Goal: Ask a question

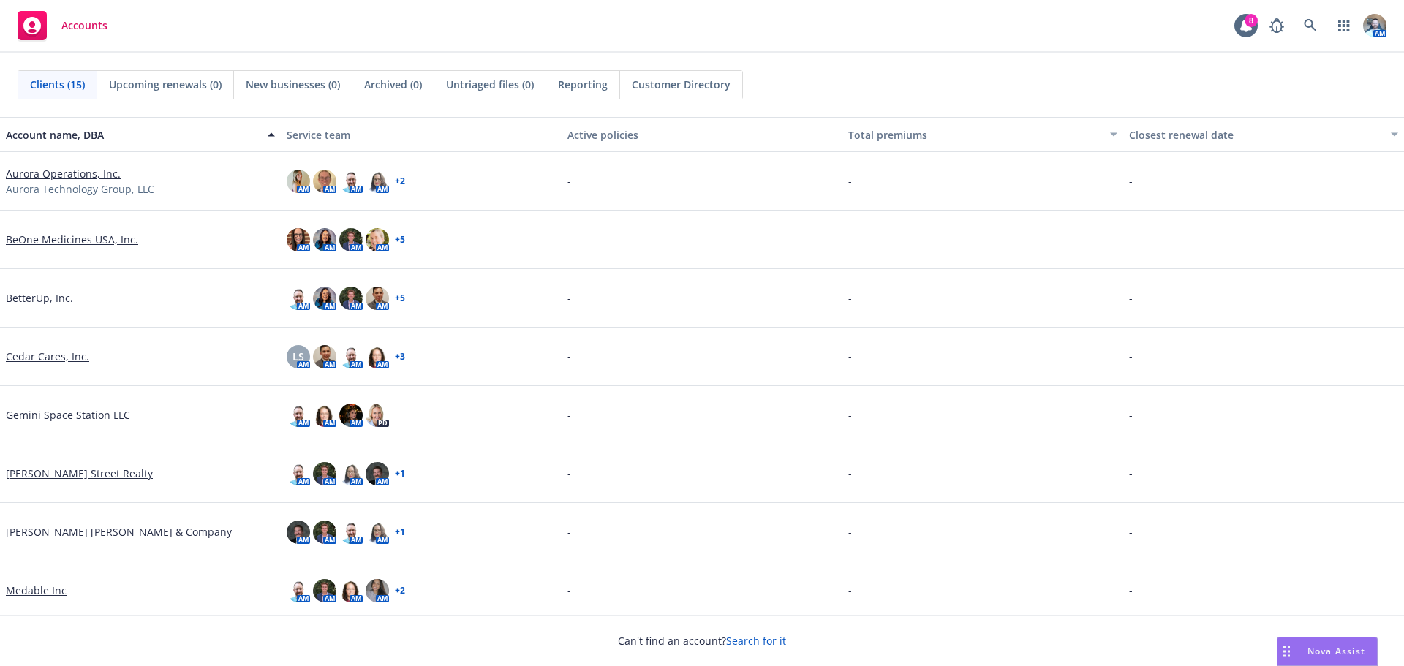
scroll to position [293, 0]
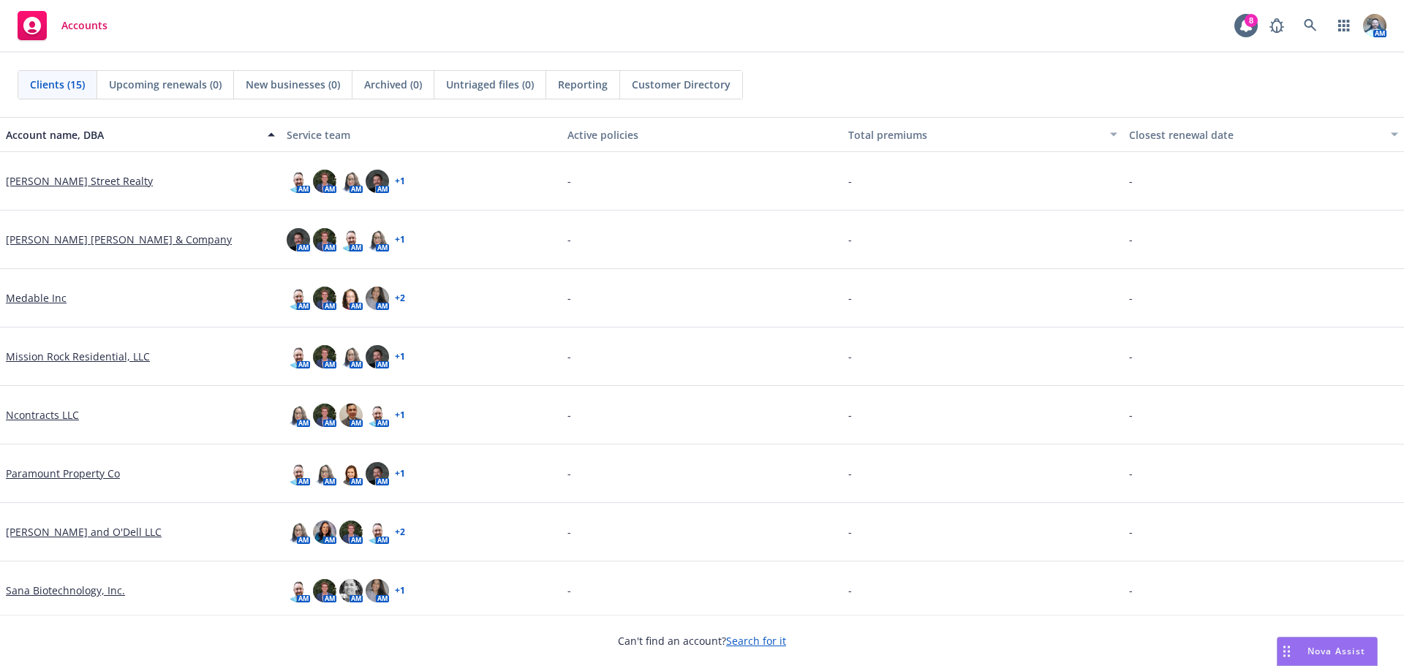
click at [107, 360] on link "Mission Rock Residential, LLC" at bounding box center [78, 356] width 144 height 15
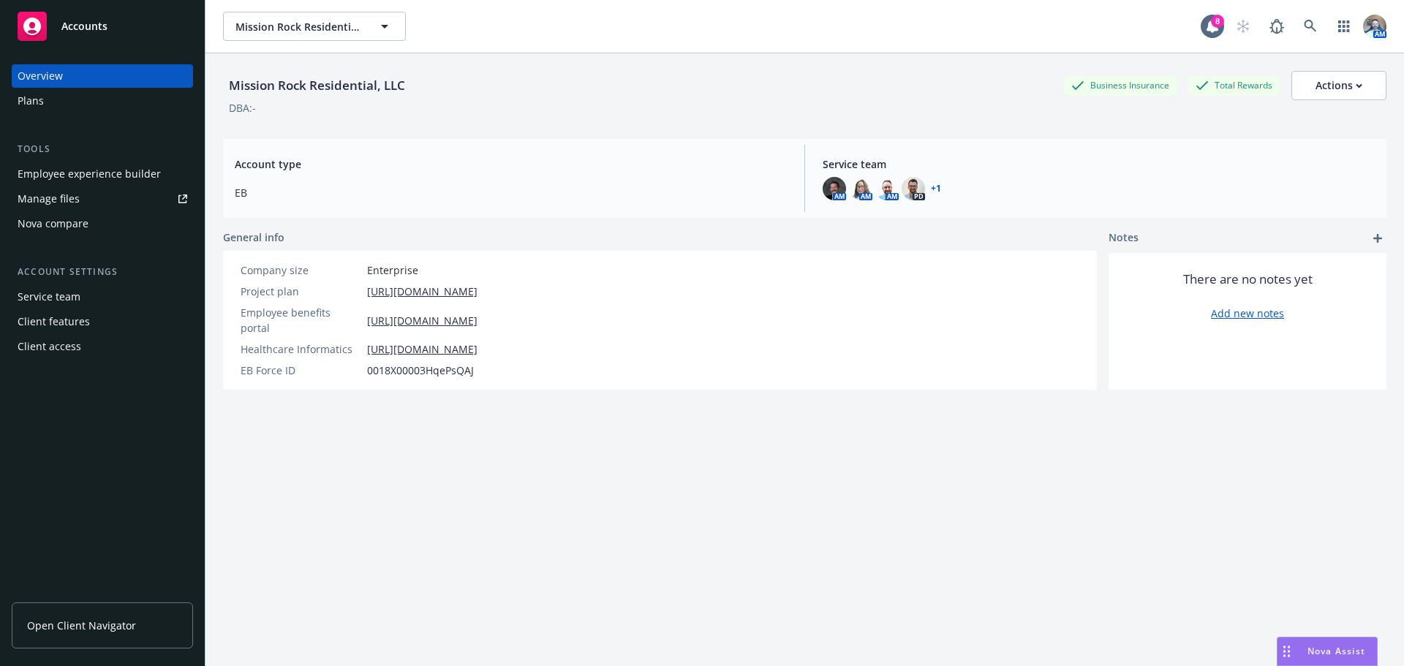
click at [38, 111] on div "Plans" at bounding box center [31, 100] width 26 height 23
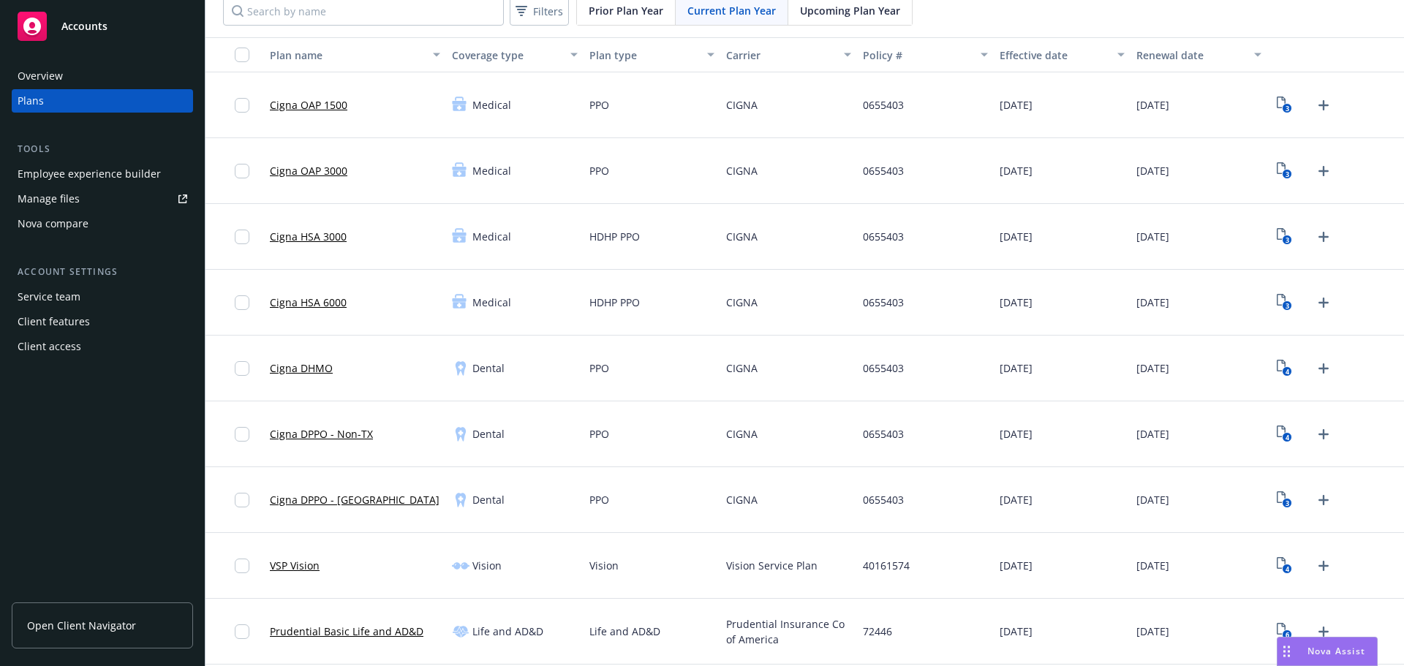
scroll to position [73, 0]
click at [344, 429] on link "Cigna DPPO - Non-TX" at bounding box center [321, 431] width 103 height 15
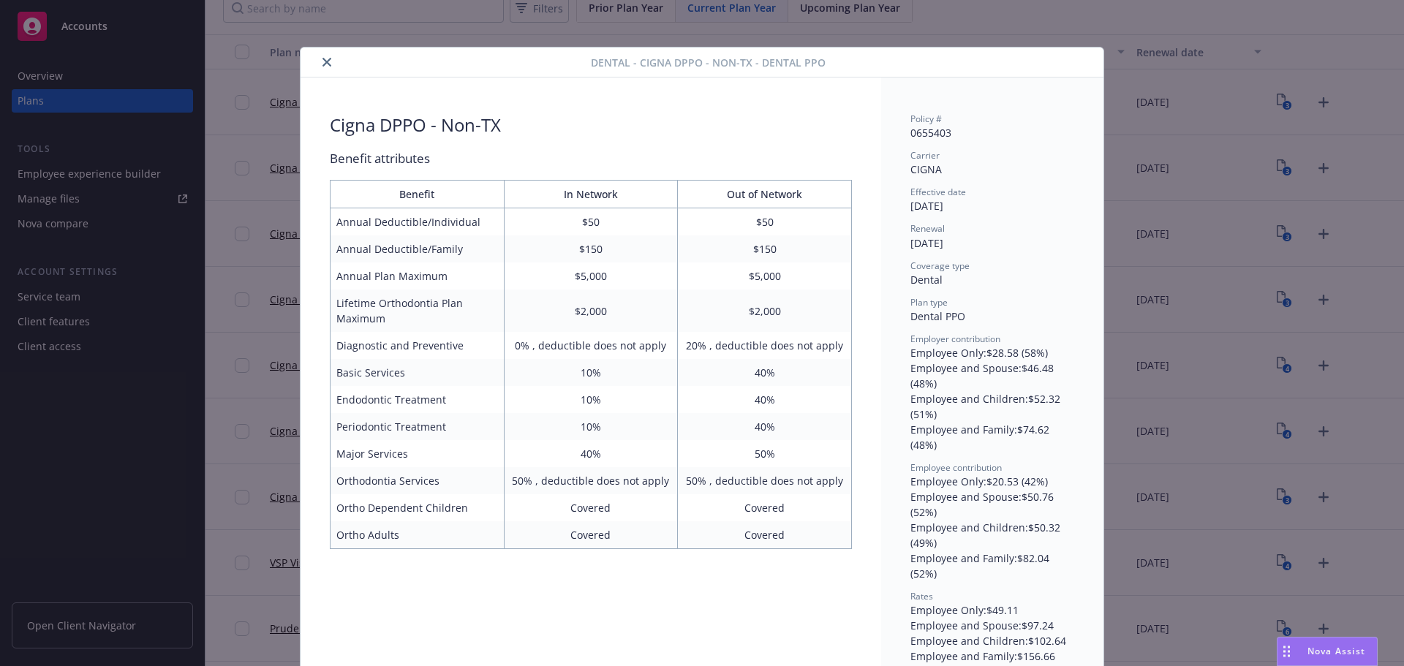
scroll to position [29, 0]
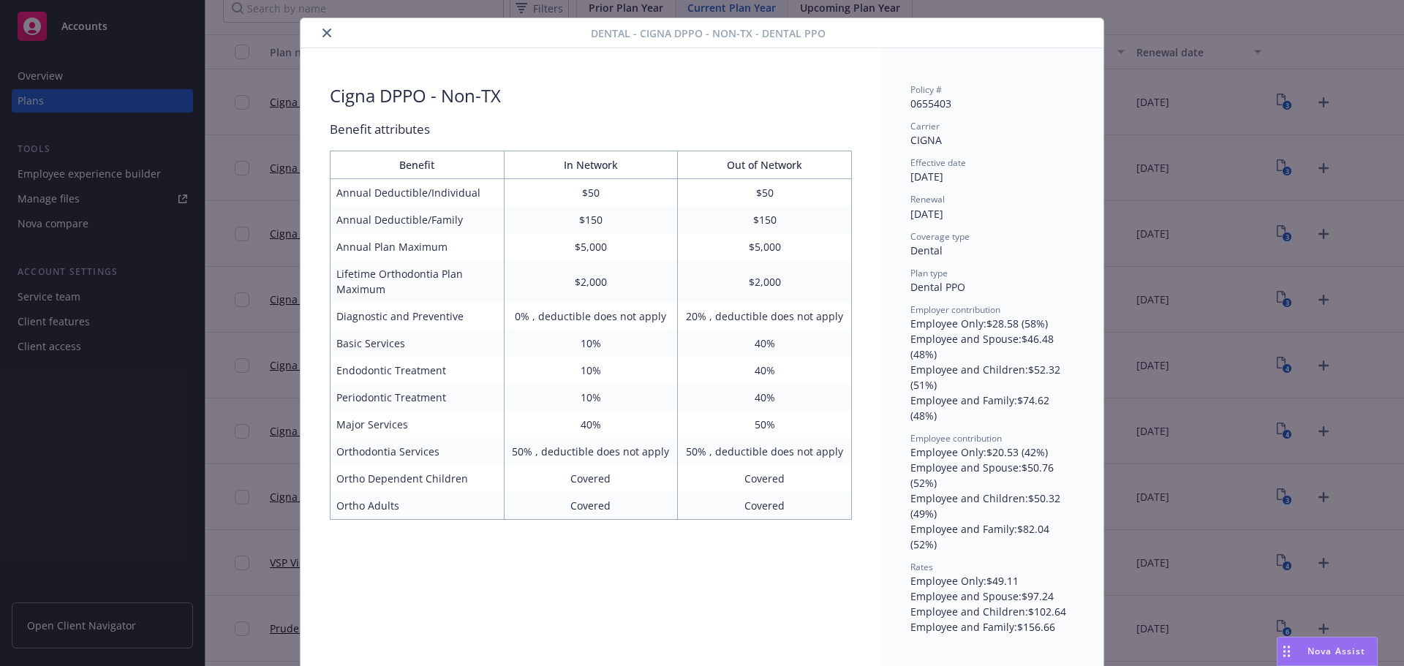
click at [323, 35] on icon "close" at bounding box center [327, 33] width 9 height 9
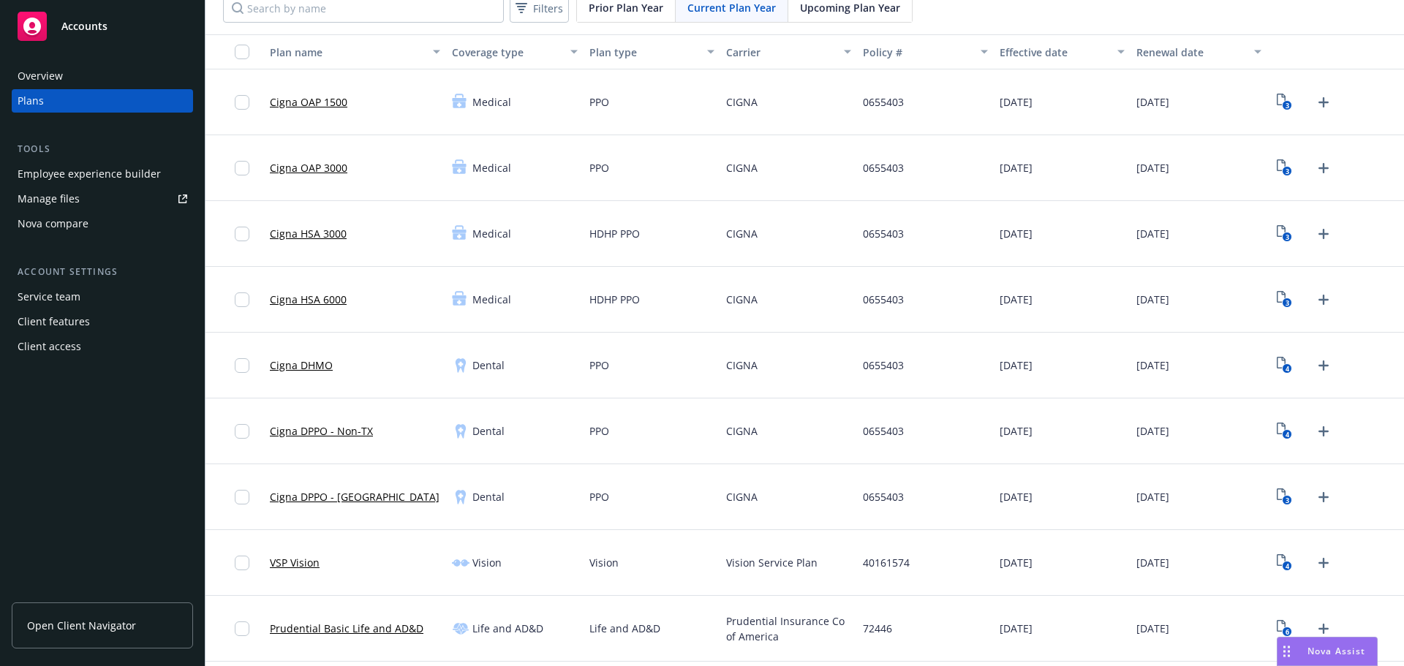
click at [44, 85] on div "Overview" at bounding box center [40, 75] width 45 height 23
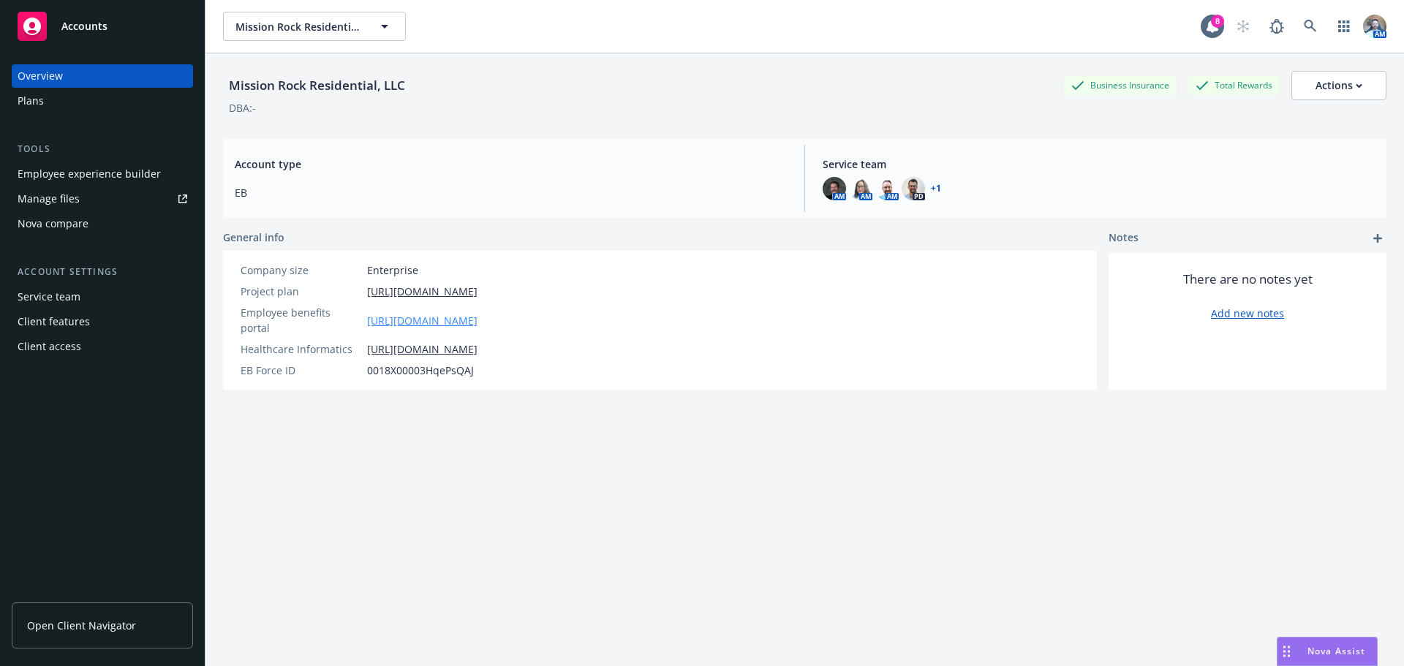
click at [467, 317] on link "https://app.newfront.com/employee/dc4fd179-4f50-4702-9eac-710890e5b60c" at bounding box center [422, 320] width 110 height 15
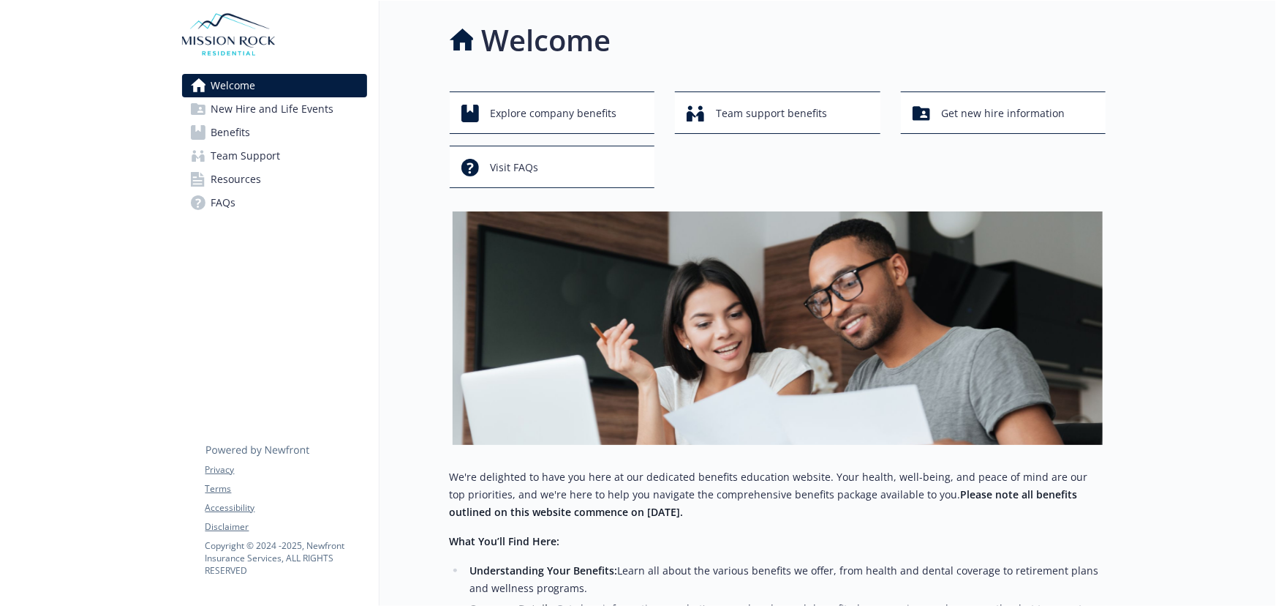
click at [233, 140] on span "Benefits" at bounding box center [231, 132] width 40 height 23
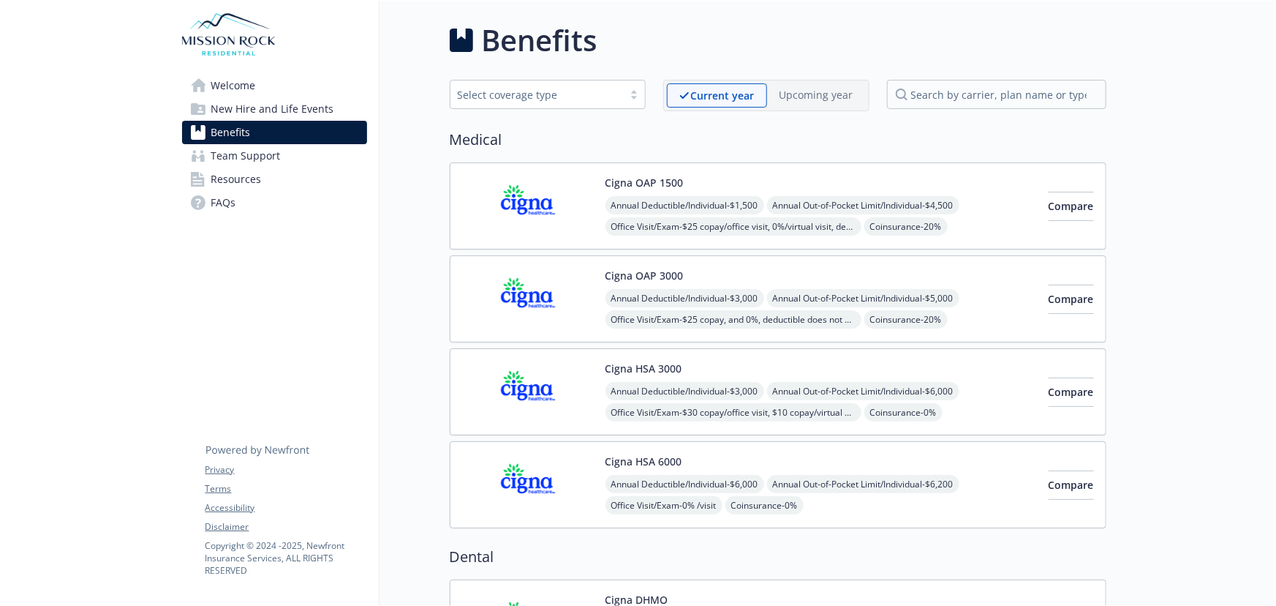
click at [583, 198] on img at bounding box center [528, 206] width 132 height 62
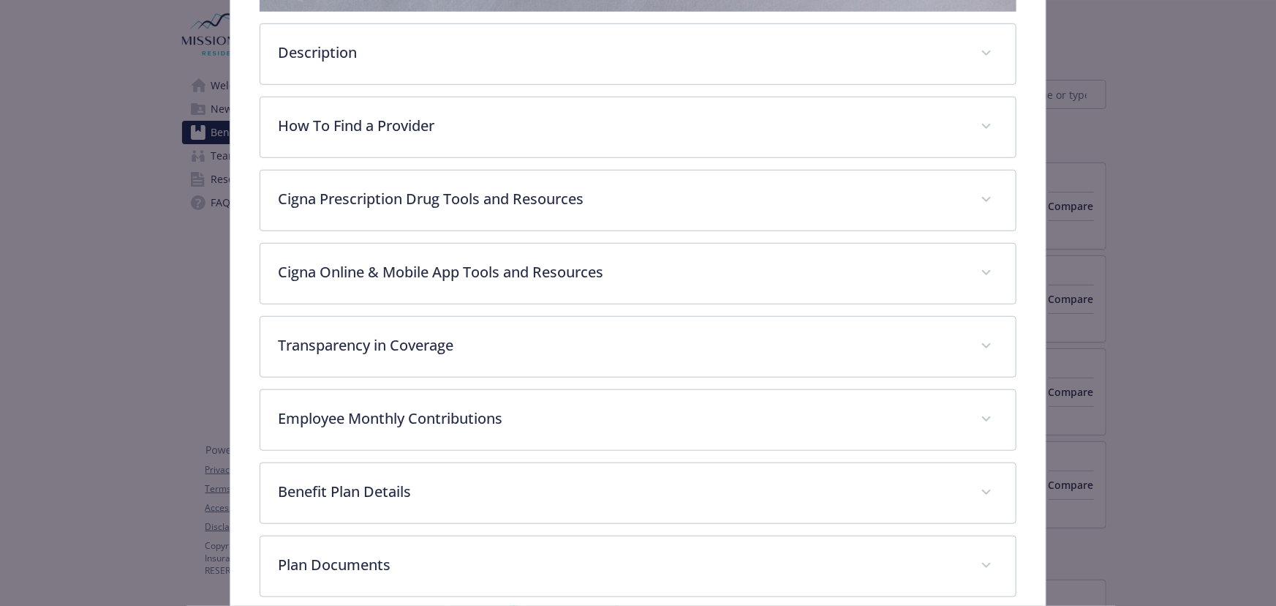
scroll to position [509, 0]
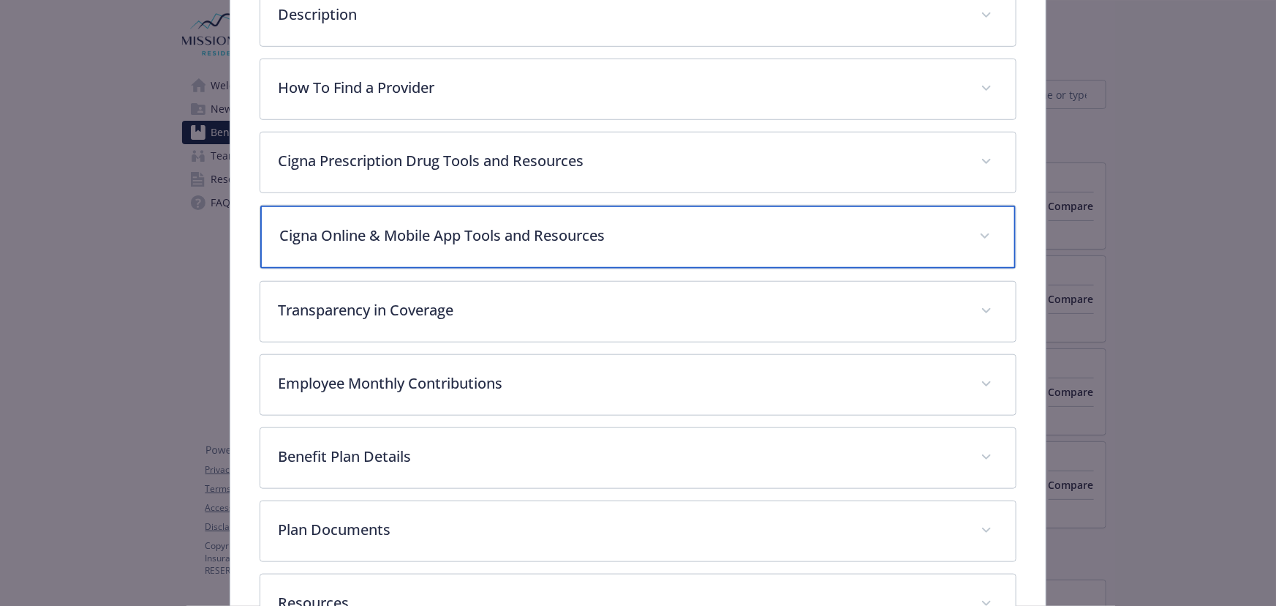
click at [504, 247] on div "Cigna Online & Mobile App Tools and Resources" at bounding box center [638, 237] width 756 height 63
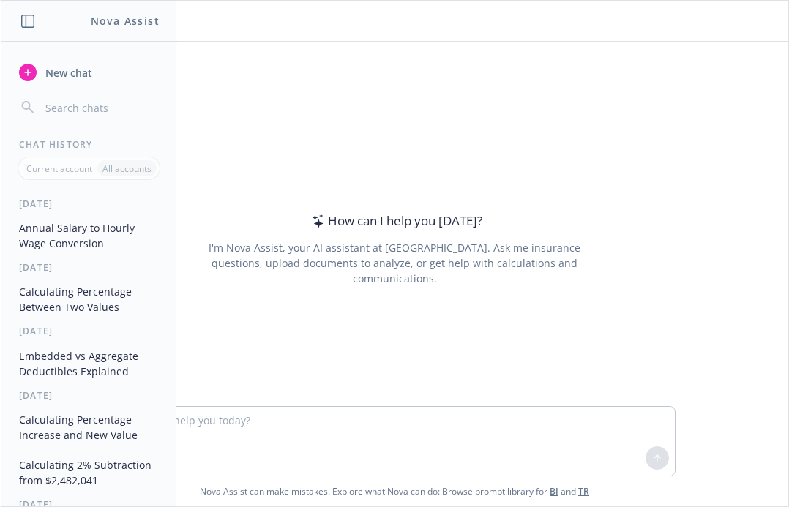
click at [236, 421] on textarea at bounding box center [394, 441] width 560 height 69
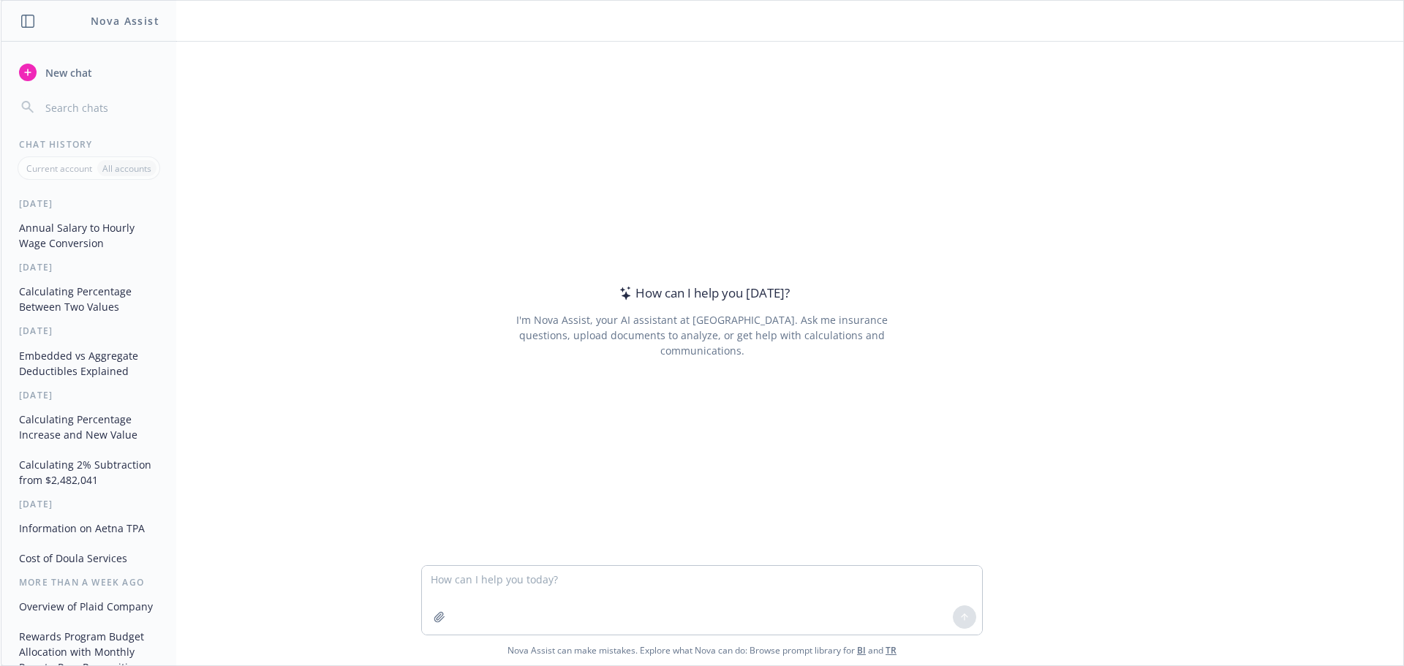
click at [559, 506] on textarea at bounding box center [702, 600] width 560 height 69
type textarea "If someone makes $25,813 per year, what is their equivalent hourly rate of pay?"
click at [788, 506] on button at bounding box center [964, 617] width 23 height 23
